Goal: Information Seeking & Learning: Learn about a topic

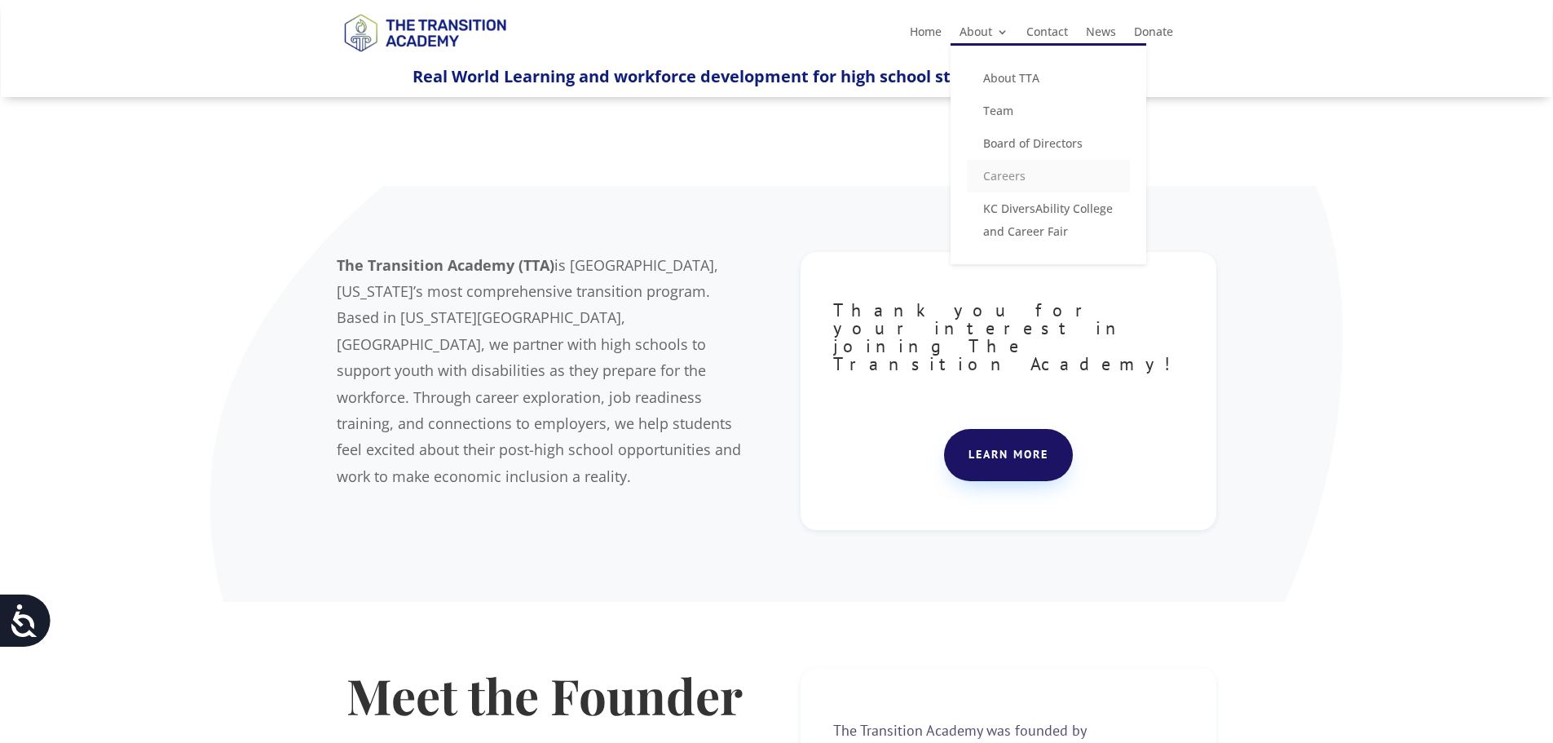
click at [1023, 178] on link "Careers" at bounding box center [1048, 176] width 163 height 33
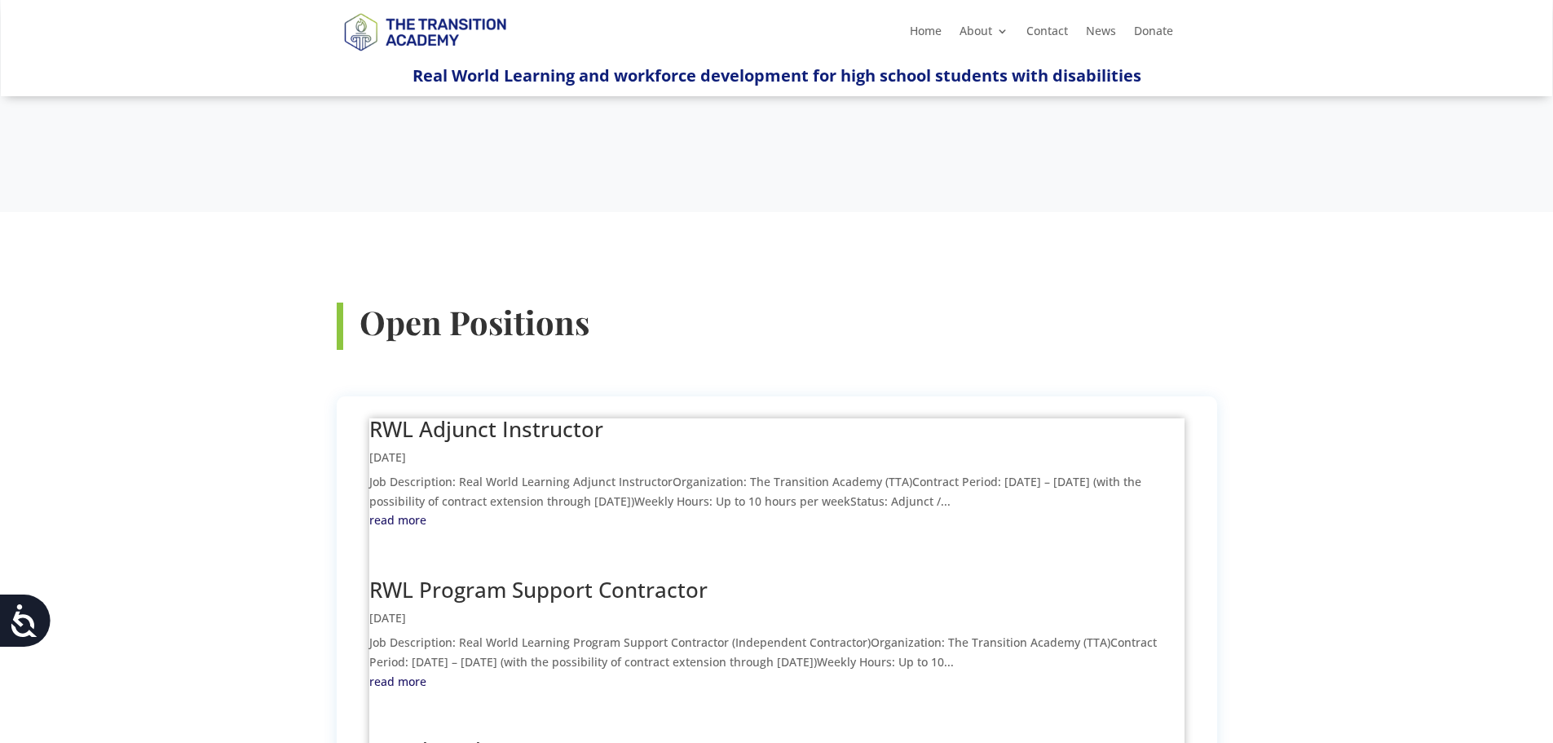
scroll to position [489, 0]
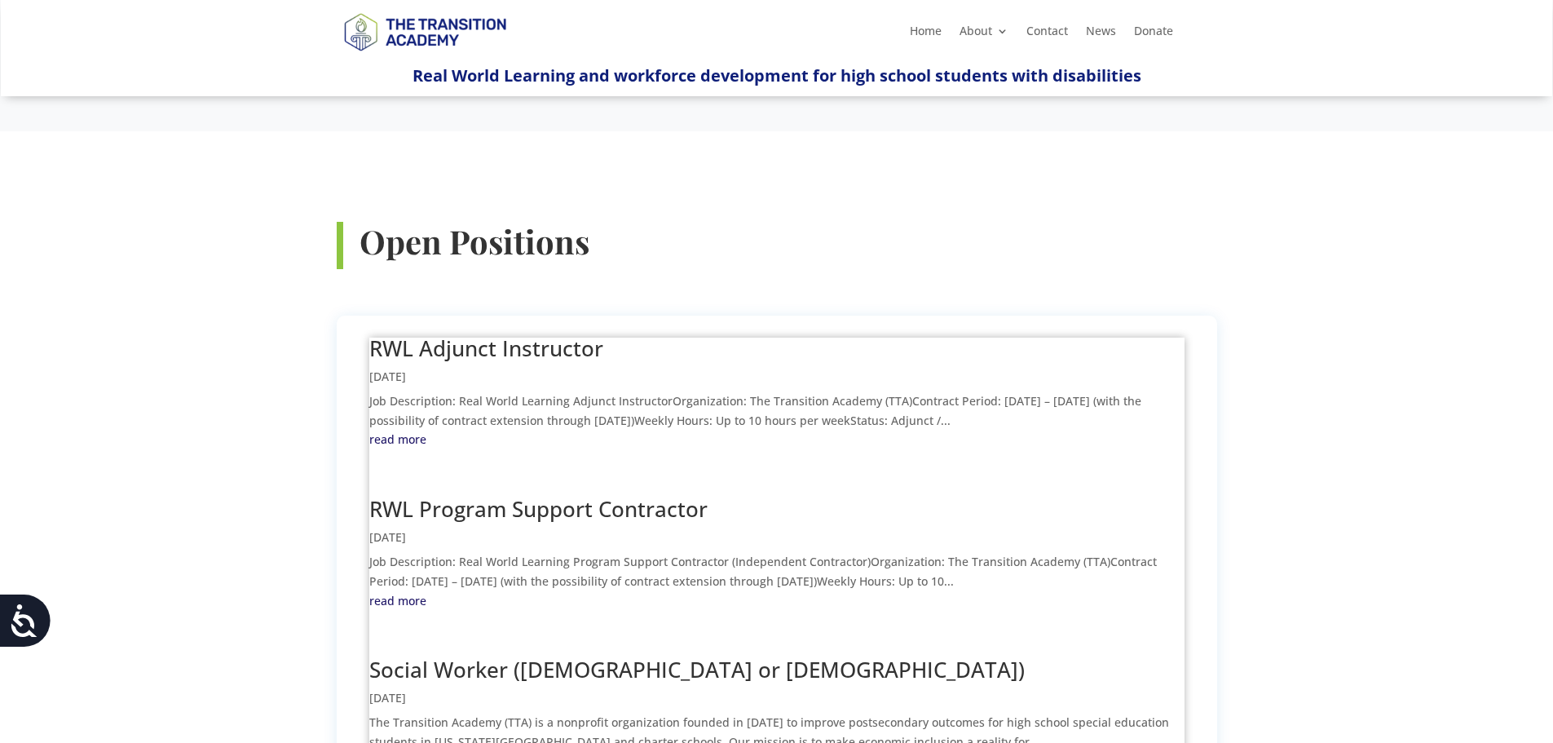
click at [559, 713] on p "The Transition Academy (TTA) is a nonprofit organization founded in August 2019…" at bounding box center [776, 732] width 815 height 39
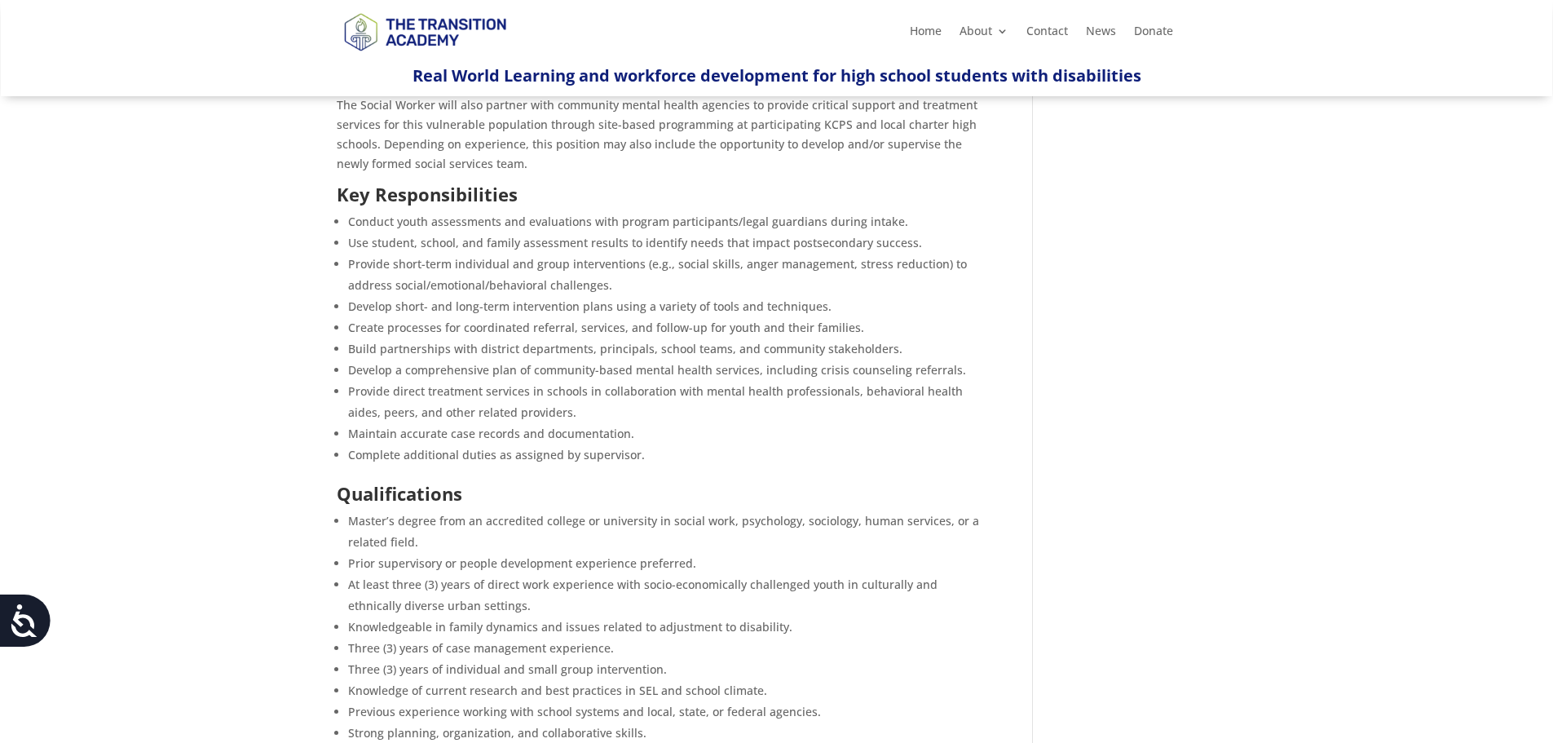
scroll to position [163, 0]
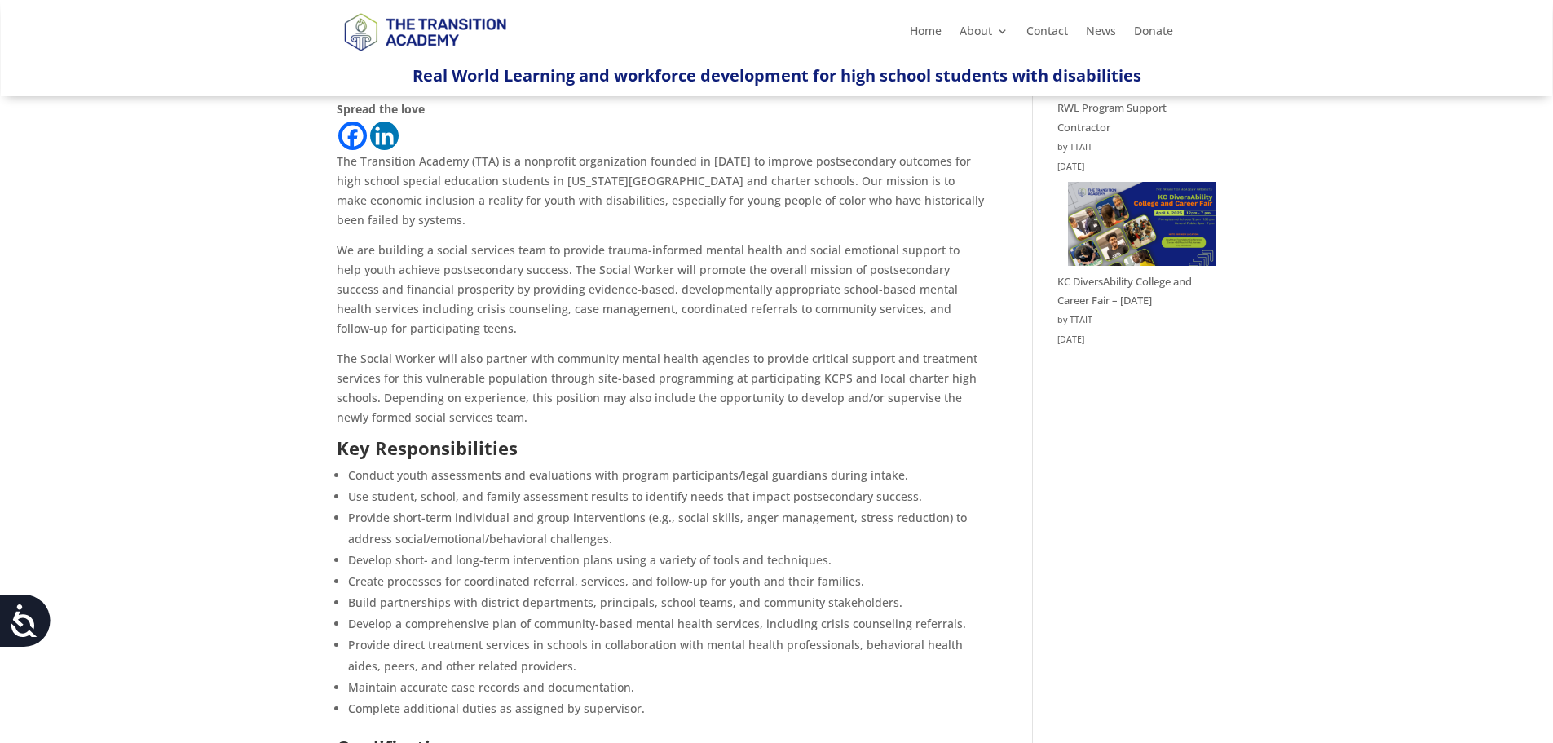
click at [1171, 422] on div "Social Worker (Part-Time or Full-Time) Feb 21, 2025 | Job Opening Spread the lo…" at bounding box center [777, 672] width 881 height 1381
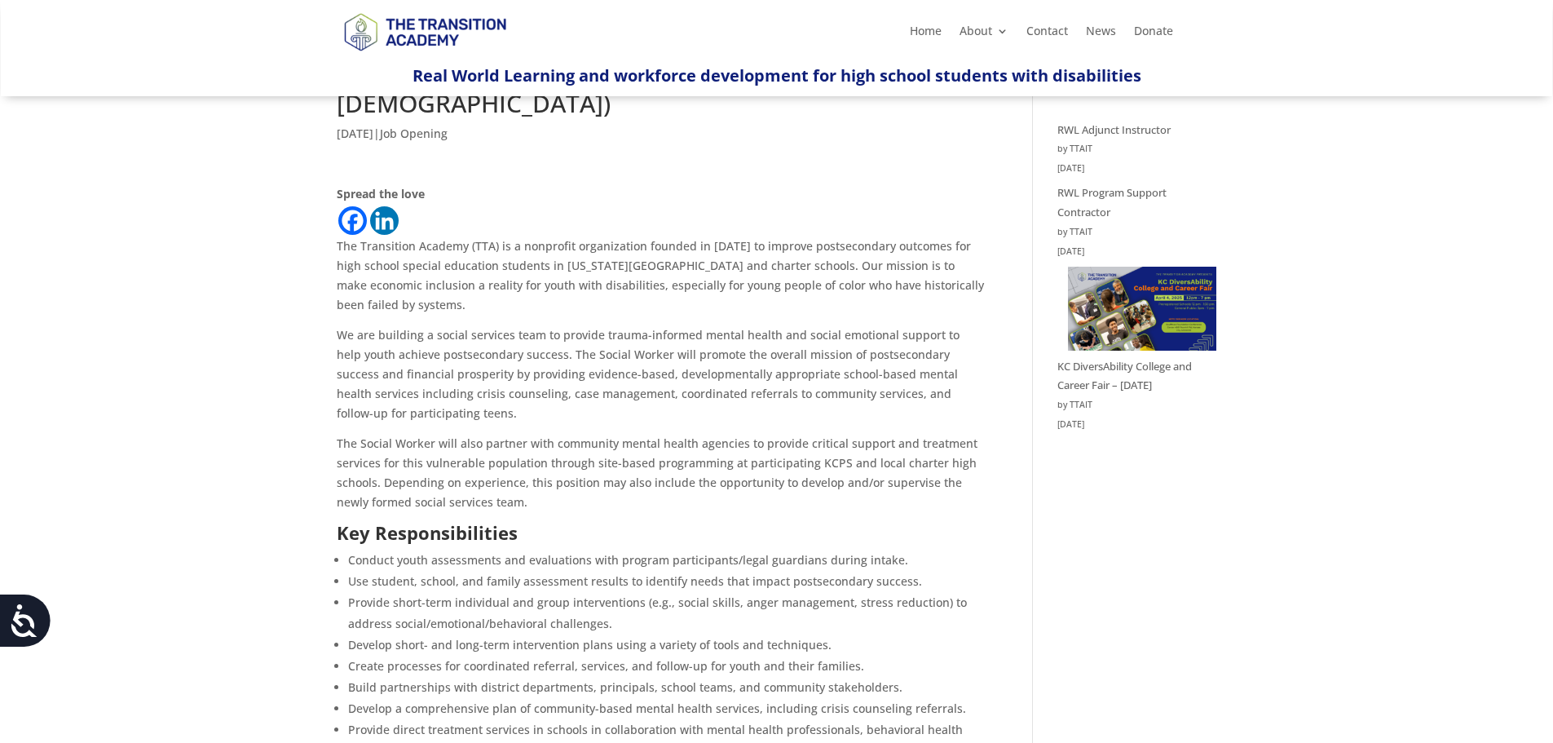
scroll to position [0, 0]
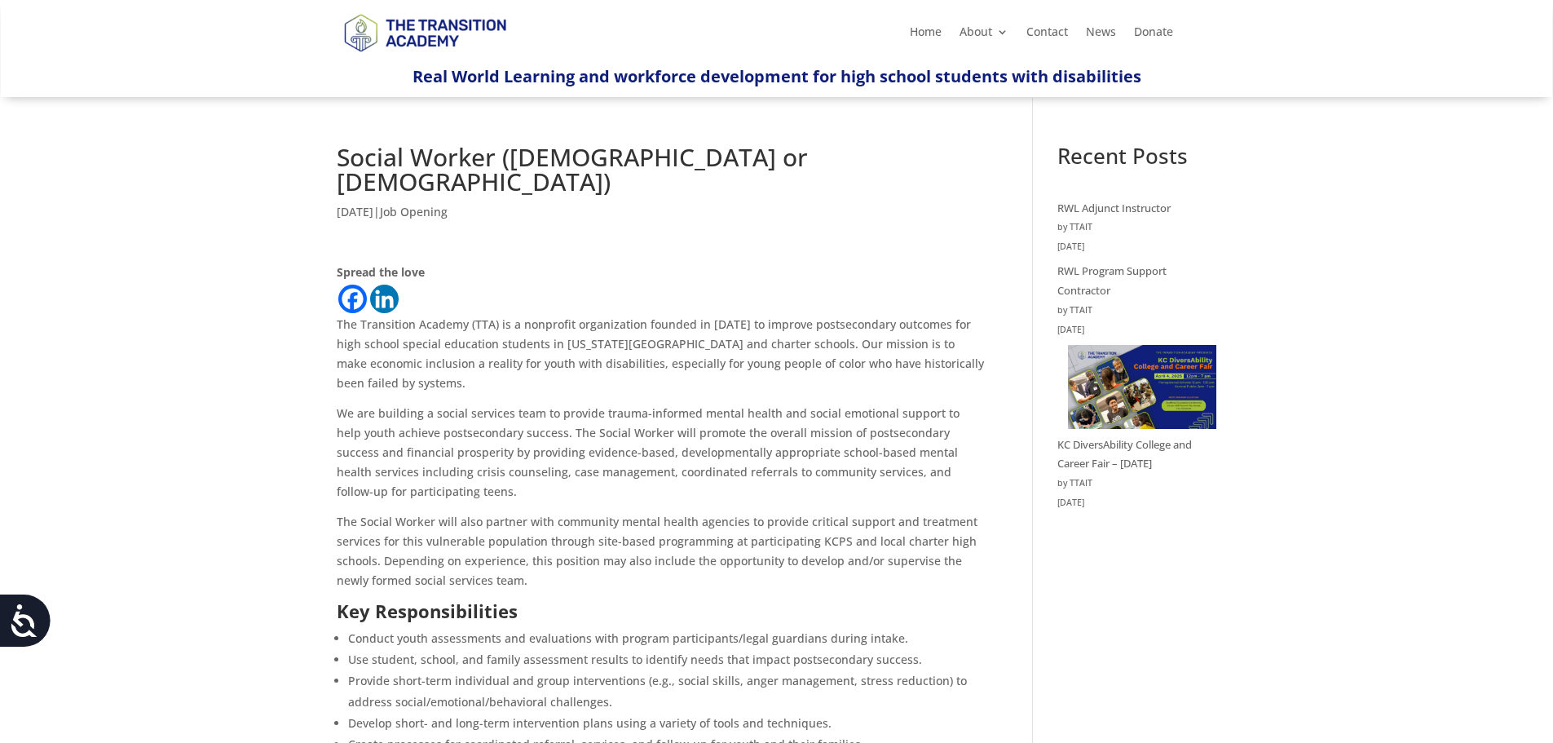
drag, startPoint x: 800, startPoint y: 21, endPoint x: 1230, endPoint y: 576, distance: 702.6
